Goal: Information Seeking & Learning: Learn about a topic

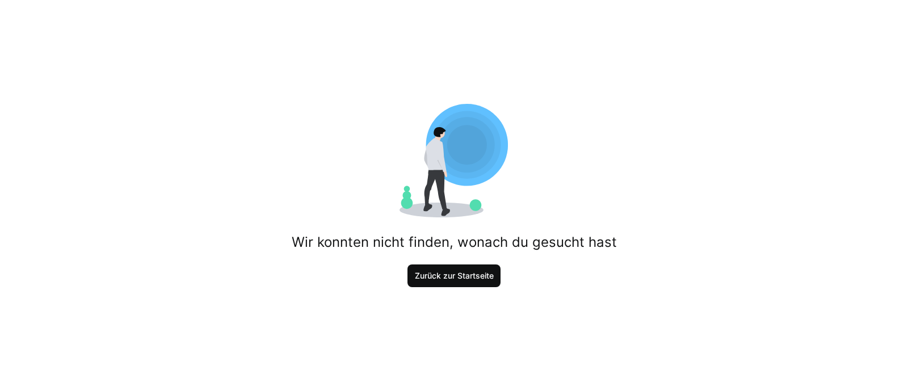
click at [442, 277] on span "Zurück zur Startseite" at bounding box center [454, 275] width 82 height 11
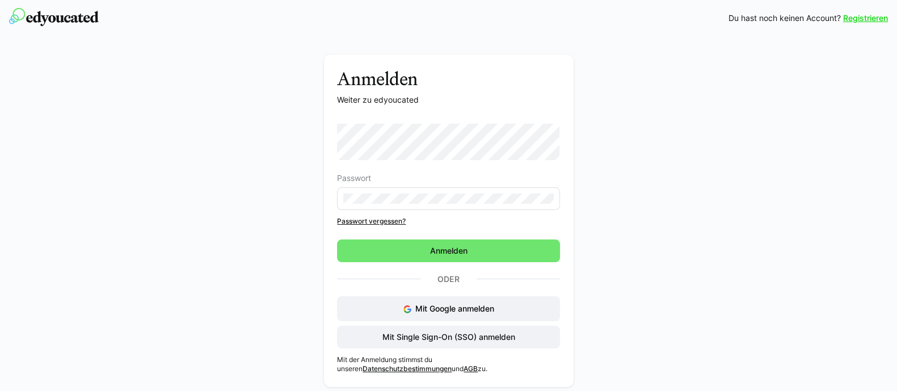
drag, startPoint x: 841, startPoint y: 1, endPoint x: 722, endPoint y: 124, distance: 171.3
click at [722, 124] on div "Anmelden Weiter zu edyoucated Passwort Passwort vergessen? Anmelden Oder Mit Go…" at bounding box center [448, 223] width 639 height 338
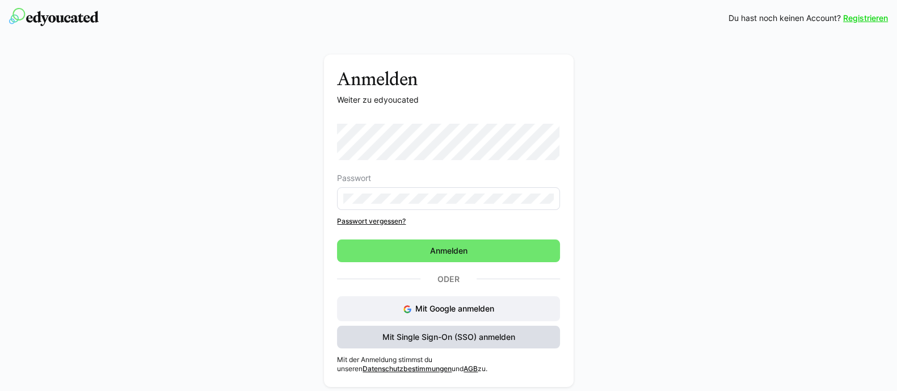
click at [448, 340] on span "Mit Single Sign-On (SSO) anmelden" at bounding box center [449, 336] width 136 height 11
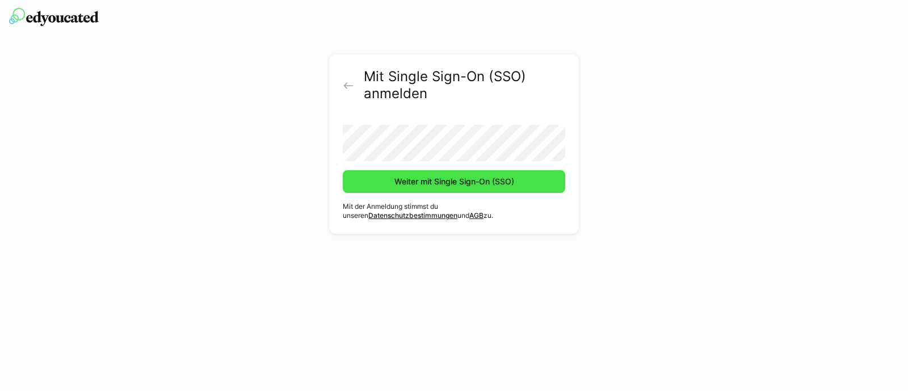
click at [451, 183] on span "Weiter mit Single Sign-On (SSO)" at bounding box center [454, 181] width 123 height 11
click at [343, 170] on button "Weiter mit Single Sign-On (SSO)" at bounding box center [454, 181] width 222 height 23
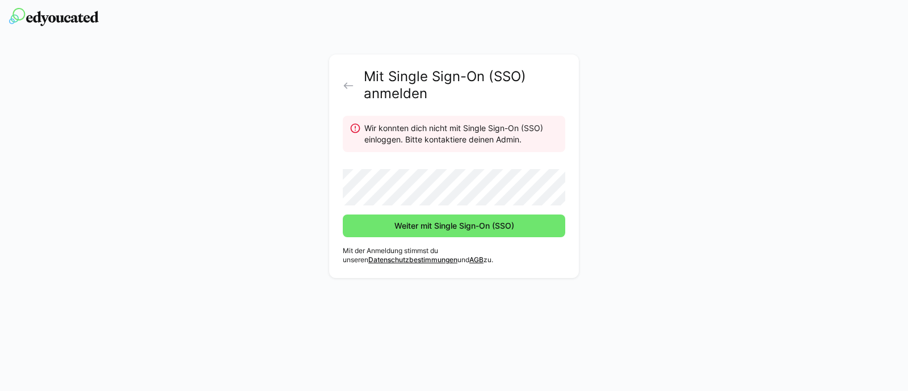
click at [352, 80] on eds-icon at bounding box center [348, 85] width 11 height 11
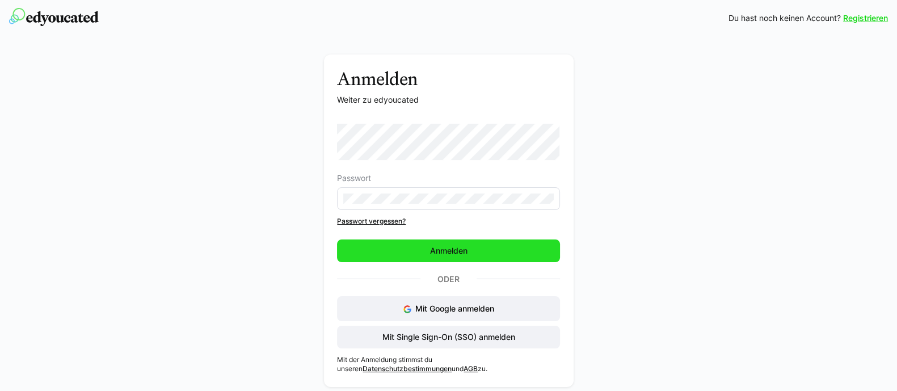
click at [406, 256] on span "Anmelden" at bounding box center [448, 250] width 222 height 23
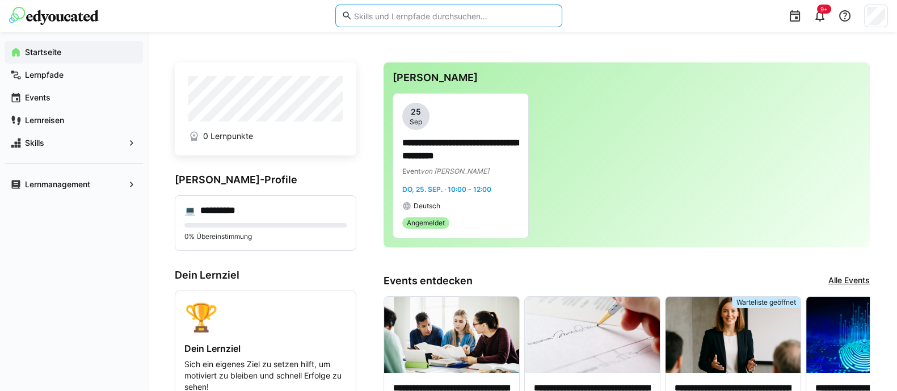
drag, startPoint x: 357, startPoint y: 10, endPoint x: 357, endPoint y: -5, distance: 14.7
click at [357, 0] on html "**********" at bounding box center [448, 195] width 897 height 391
click at [420, 18] on input "Englisch" at bounding box center [445, 16] width 187 height 10
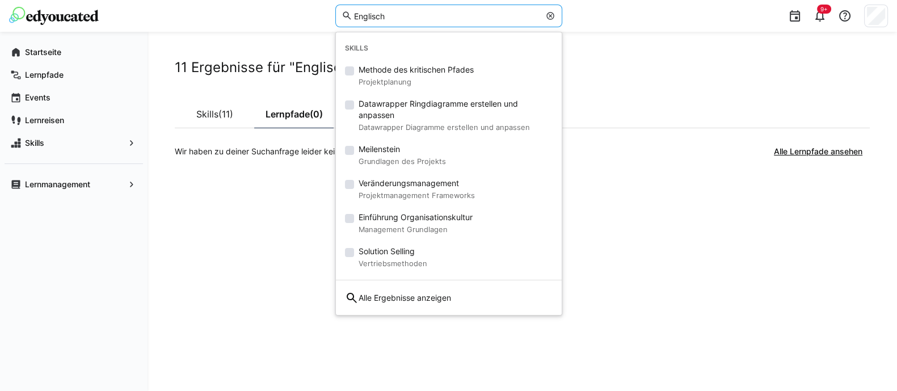
click at [420, 18] on input "Englisch" at bounding box center [445, 16] width 187 height 10
click at [272, 227] on div "11 Ergebnisse für "Englisch" Skills (11) Lernpfade (0) Wir haben zu deiner Such…" at bounding box center [522, 211] width 695 height 305
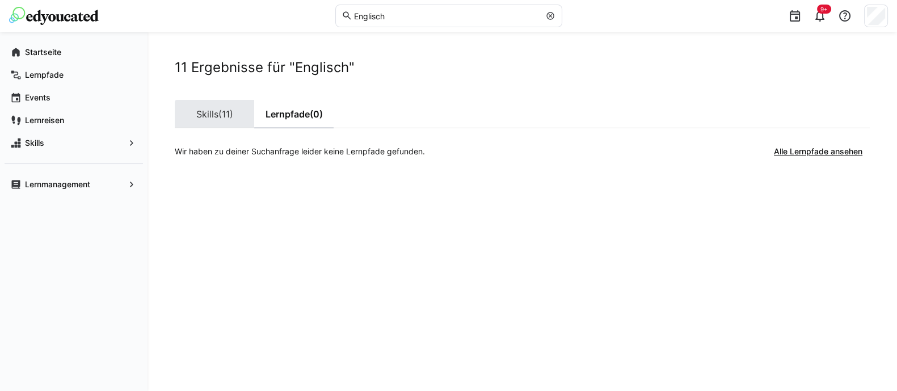
click at [225, 115] on span "(11)" at bounding box center [225, 113] width 15 height 9
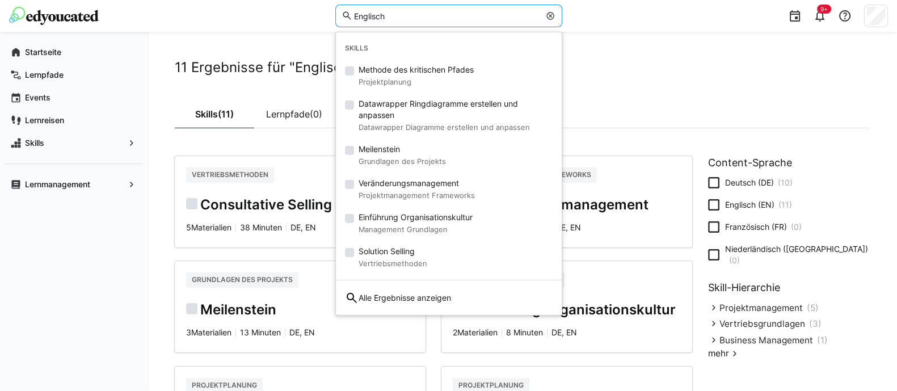
drag, startPoint x: 403, startPoint y: 15, endPoint x: 333, endPoint y: 12, distance: 69.8
click at [333, 12] on div "Englisch Skills Methode des kritischen Pfades Projektplanung Datawrapper Ringdi…" at bounding box center [448, 16] width 879 height 32
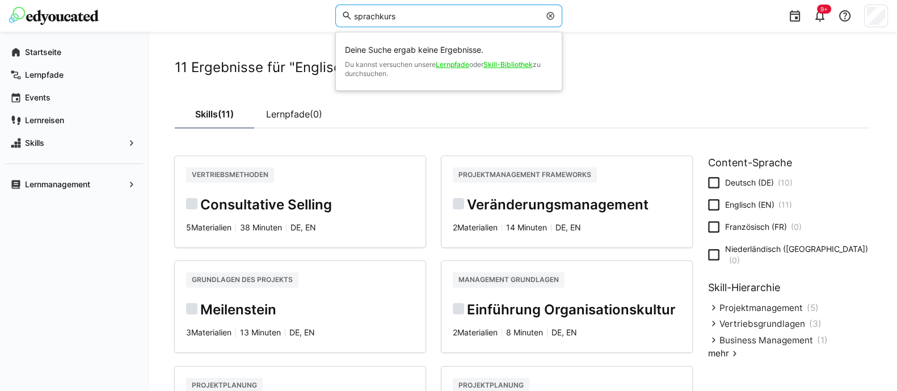
type input "sprachkurs"
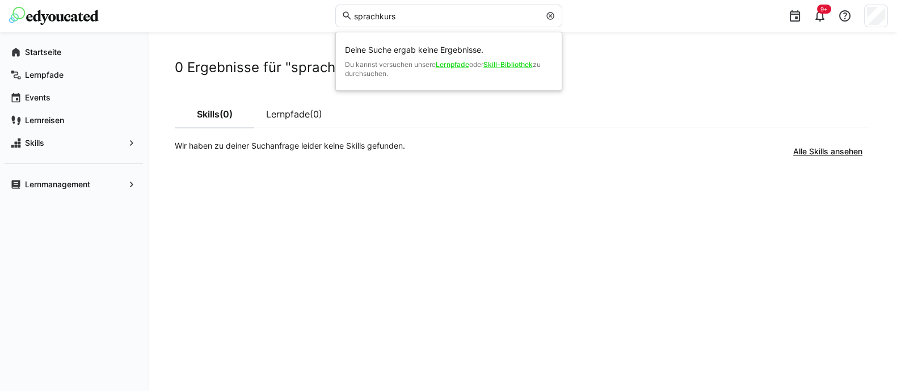
click at [458, 66] on link "Lernpfade" at bounding box center [452, 64] width 33 height 9
click at [66, 75] on span "Lernpfade" at bounding box center [80, 74] width 114 height 11
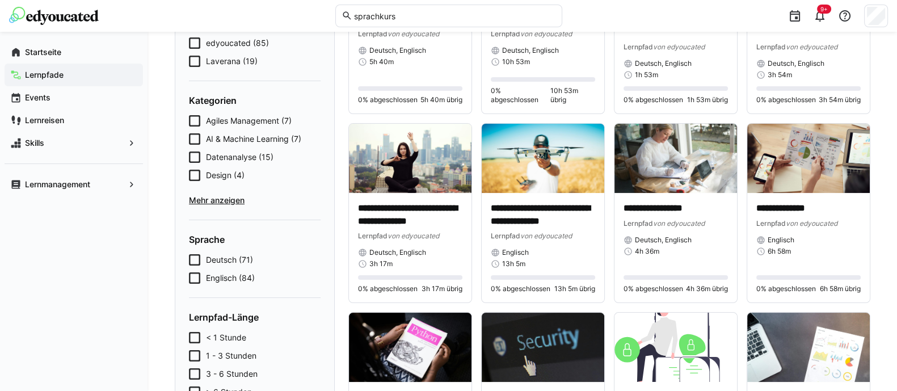
scroll to position [186, 0]
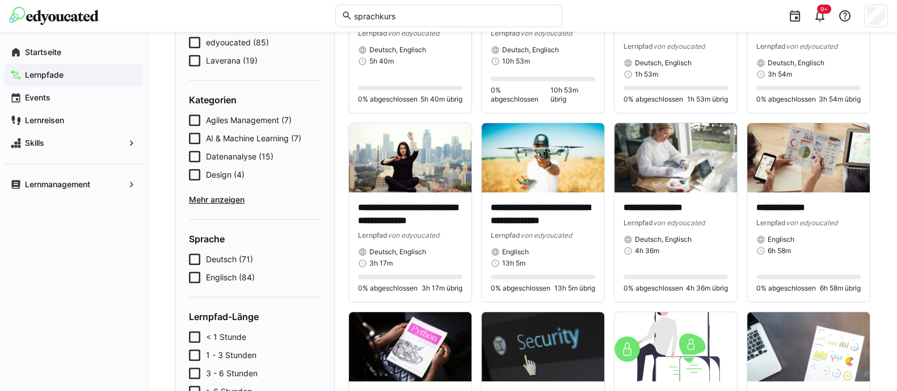
click at [228, 200] on span "Mehr anzeigen" at bounding box center [255, 199] width 132 height 11
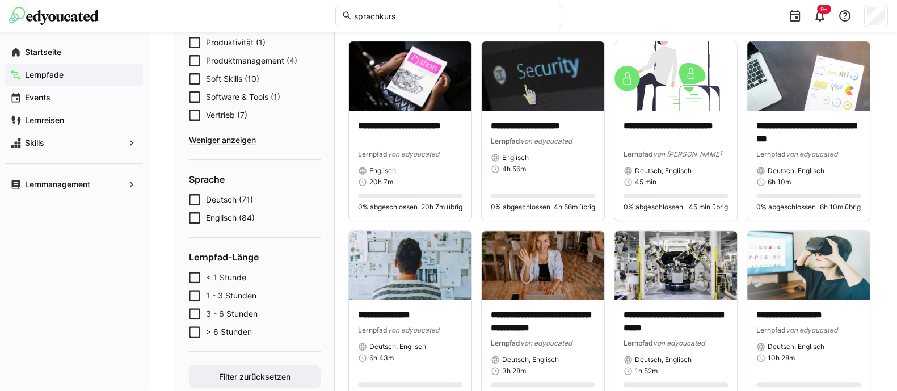
scroll to position [456, 0]
click at [223, 216] on span "Englisch (84)" at bounding box center [230, 217] width 49 height 11
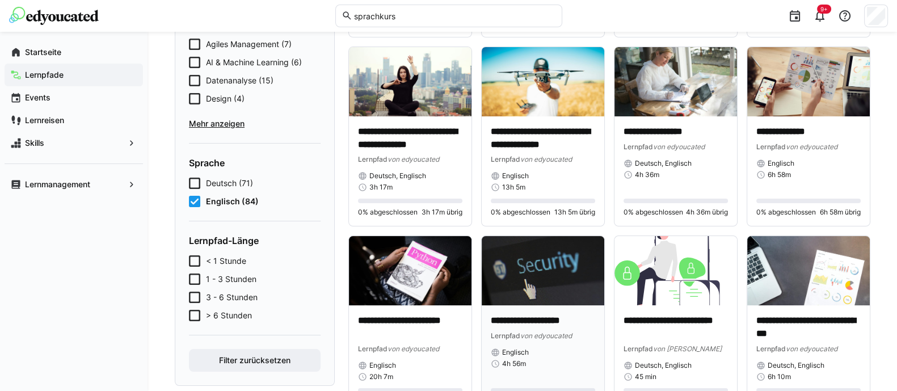
scroll to position [197, 0]
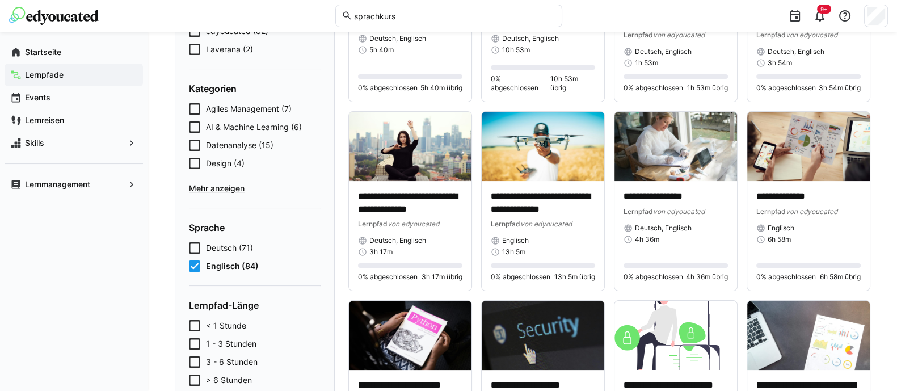
click at [195, 265] on icon at bounding box center [194, 265] width 11 height 11
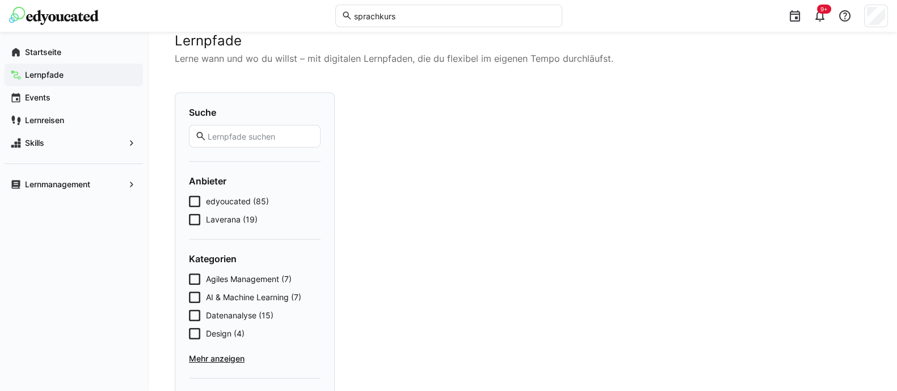
scroll to position [24, 0]
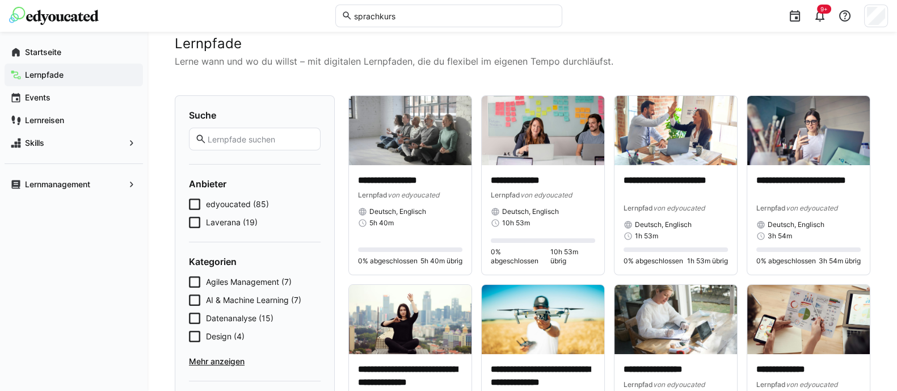
click at [227, 224] on span "Laverana (19)" at bounding box center [232, 222] width 52 height 11
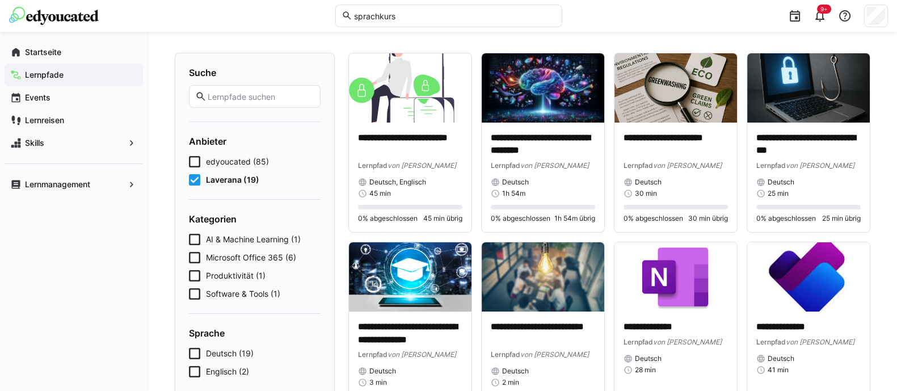
scroll to position [0, 0]
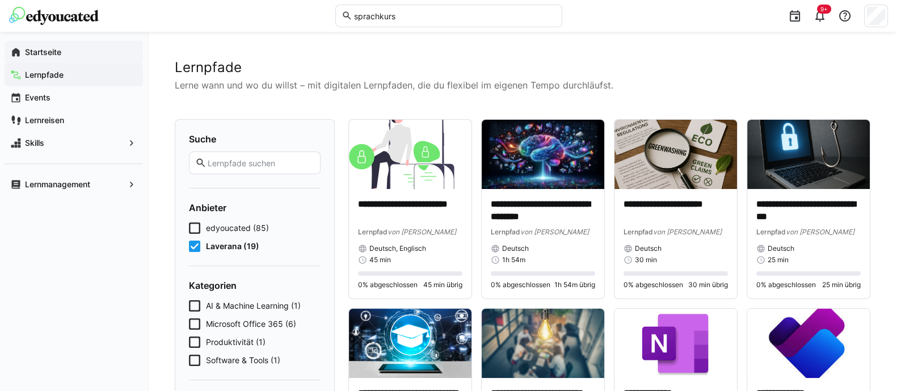
click at [64, 48] on span "Startseite" at bounding box center [80, 52] width 114 height 11
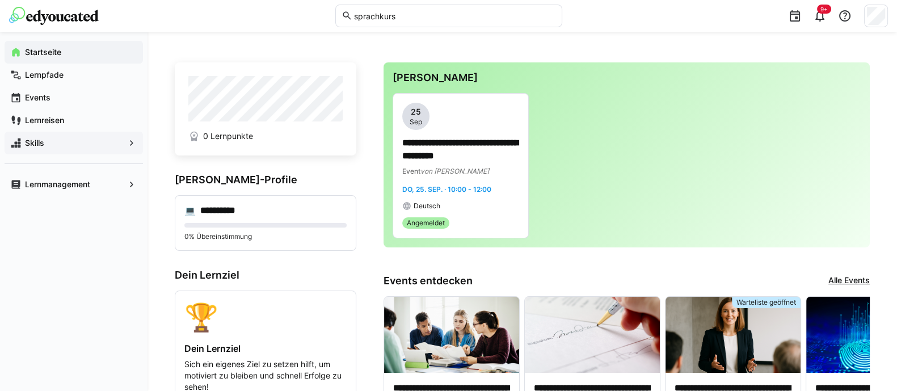
click at [61, 142] on span "Skills" at bounding box center [73, 142] width 101 height 11
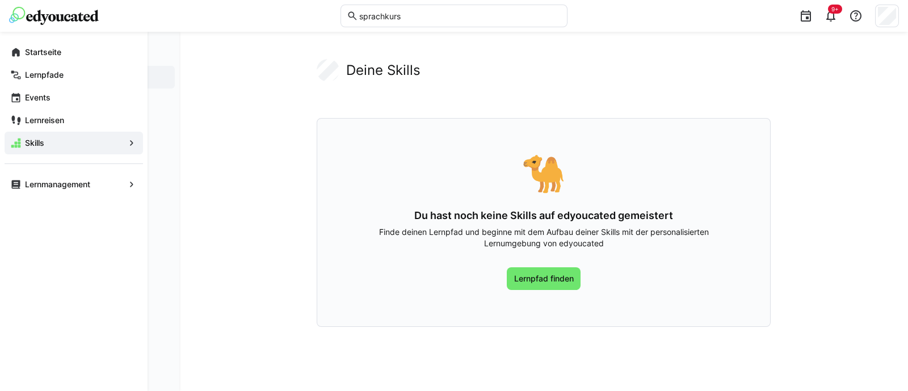
click at [61, 142] on span "Skills" at bounding box center [73, 142] width 101 height 11
click at [0, 0] on app-navigation-label "Startseite" at bounding box center [0, 0] width 0 height 0
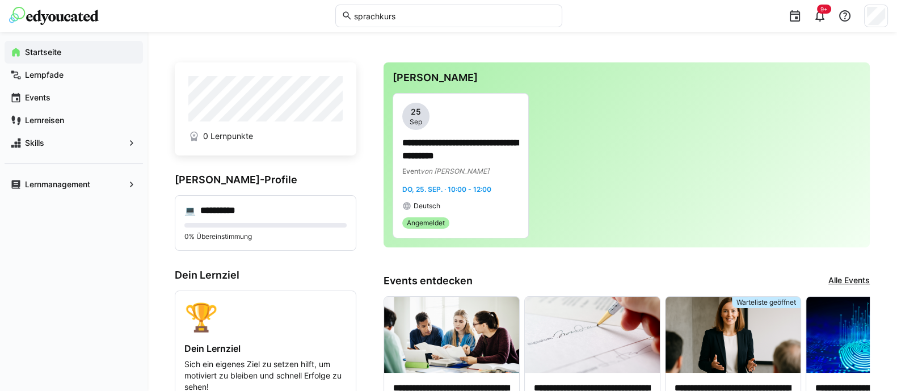
click at [374, 22] on eds-input "sprachkurs" at bounding box center [448, 16] width 227 height 23
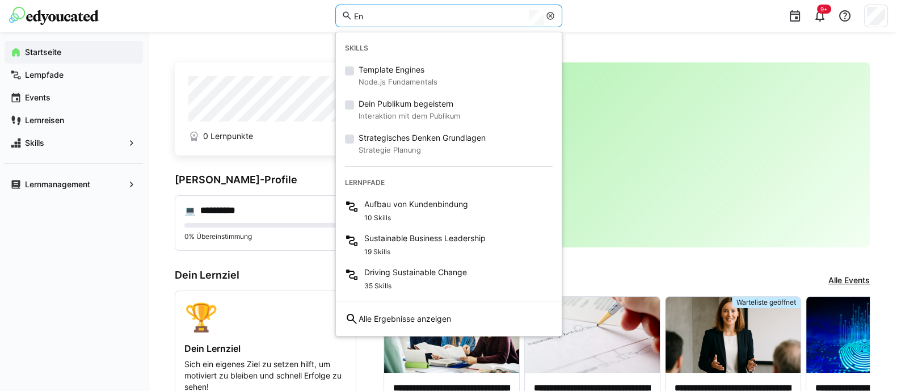
type input "E"
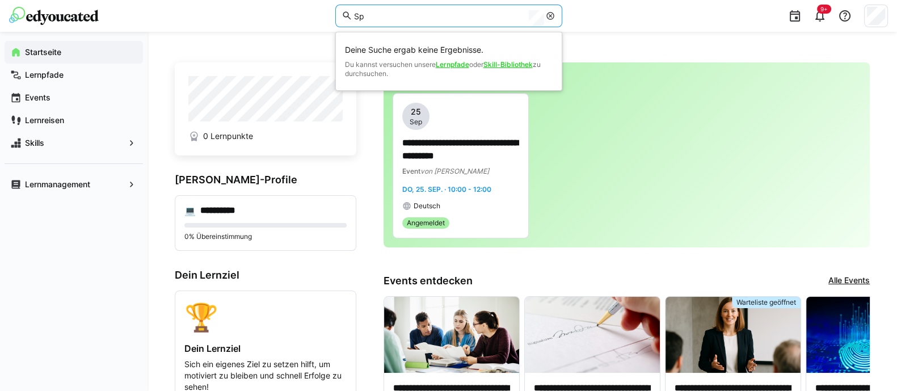
type input "S"
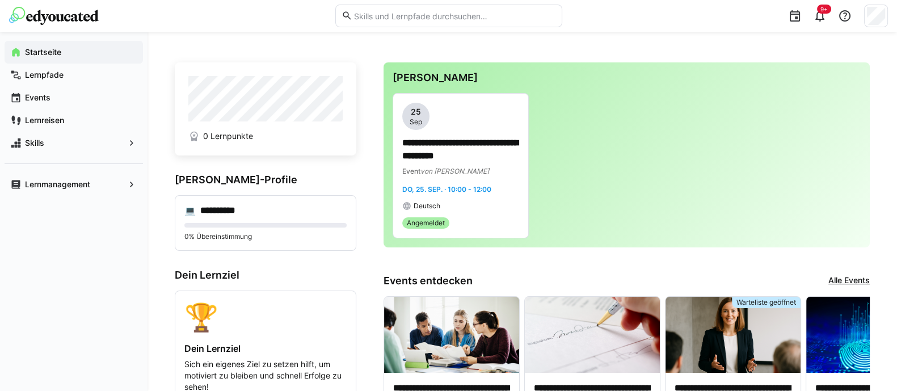
click at [608, 13] on div "9+" at bounding box center [729, 16] width 318 height 32
